Goal: Task Accomplishment & Management: Manage account settings

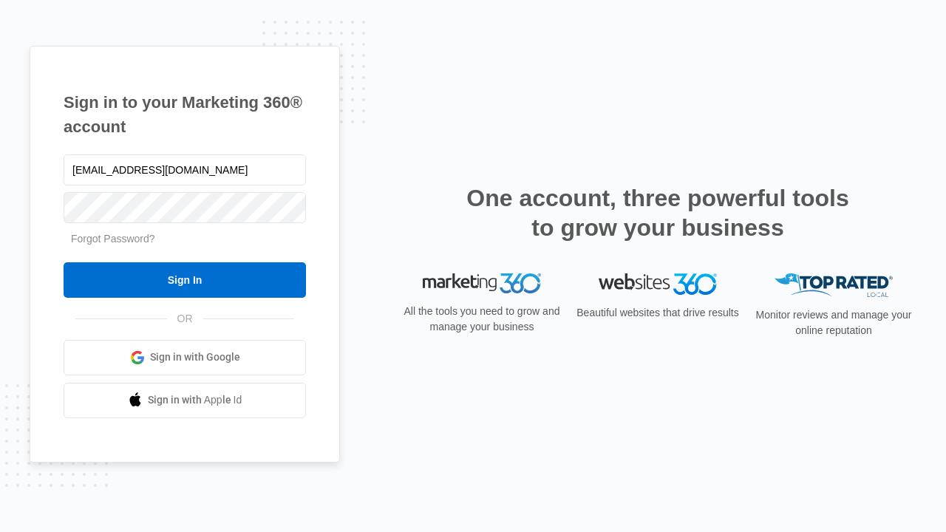
type input "dankie614@gmail.com"
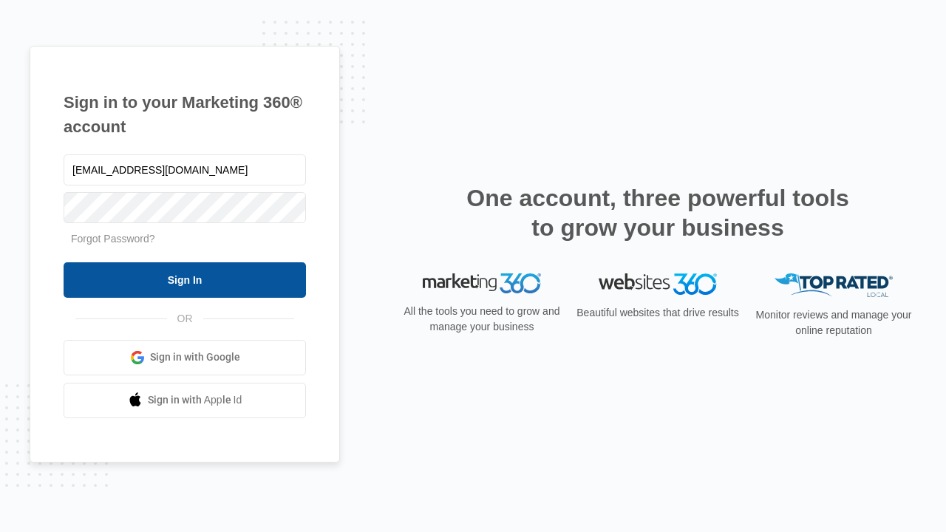
click at [185, 279] on input "Sign In" at bounding box center [185, 279] width 242 height 35
